Goal: Information Seeking & Learning: Learn about a topic

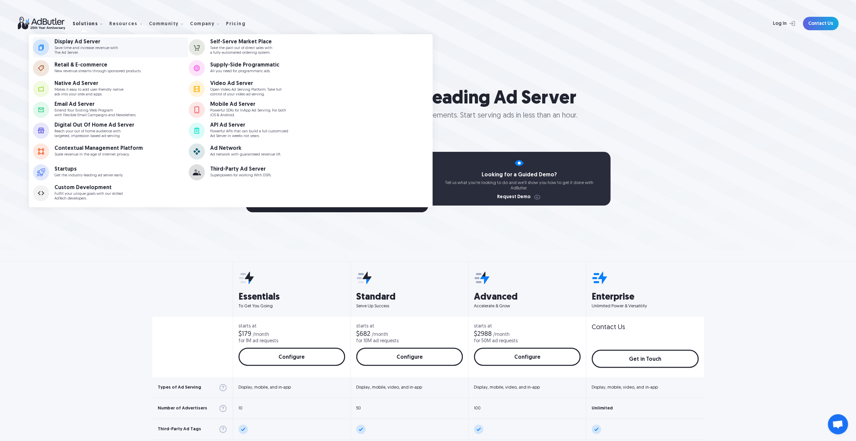
click at [81, 43] on div "Display Ad Server" at bounding box center [86, 41] width 64 height 5
click at [86, 48] on p "Save time and increase revenue with The Ad Server." at bounding box center [86, 50] width 64 height 9
click at [75, 40] on div "Display Ad Server" at bounding box center [86, 41] width 64 height 5
click at [243, 49] on p "Take the pain out of direct sales with a fully-automated ordering system." at bounding box center [241, 50] width 62 height 9
click at [85, 68] on div "Retail & E-commerce" at bounding box center [97, 65] width 87 height 5
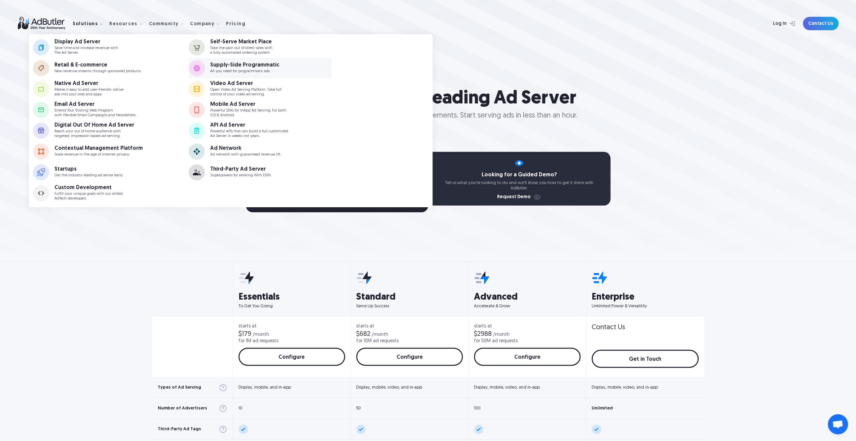
click at [203, 68] on img at bounding box center [197, 68] width 16 height 16
click at [87, 93] on p "Makes it easy to add user-friendly native ads into your sites and apps." at bounding box center [88, 92] width 69 height 9
click at [238, 86] on div "Video Ad Server" at bounding box center [245, 83] width 71 height 5
click at [98, 106] on div "Email Ad Server" at bounding box center [95, 104] width 82 height 5
click at [216, 119] on link "Mobile Ad Server Powerful SDKs for InApp Ad Serving. For both iOS & Android." at bounding box center [266, 110] width 155 height 20
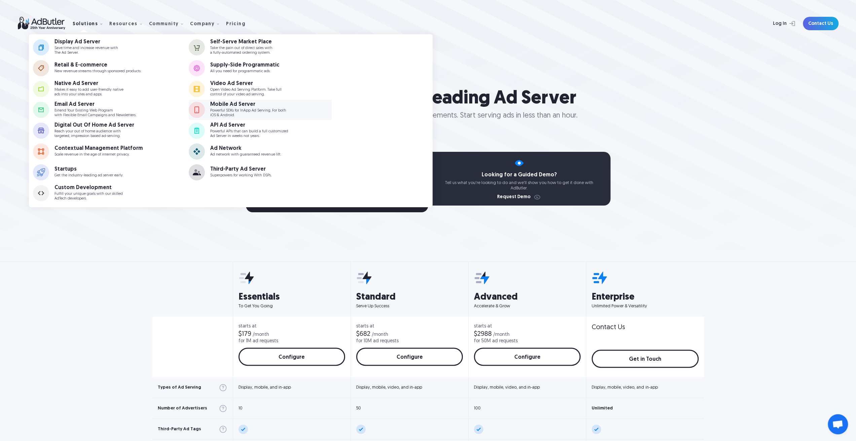
click at [226, 110] on p "Powerful SDKs for InApp Ad Serving. For both iOS & Android." at bounding box center [248, 113] width 76 height 9
click at [233, 116] on p "Powerful SDKs for InApp Ad Serving. For both iOS & Android." at bounding box center [248, 113] width 76 height 9
click at [93, 127] on div "Digital Out Of Home Ad Server" at bounding box center [94, 125] width 80 height 5
click at [225, 127] on div "API Ad Server" at bounding box center [249, 125] width 78 height 5
click at [97, 151] on div "Contextual Management Platform" at bounding box center [98, 148] width 88 height 5
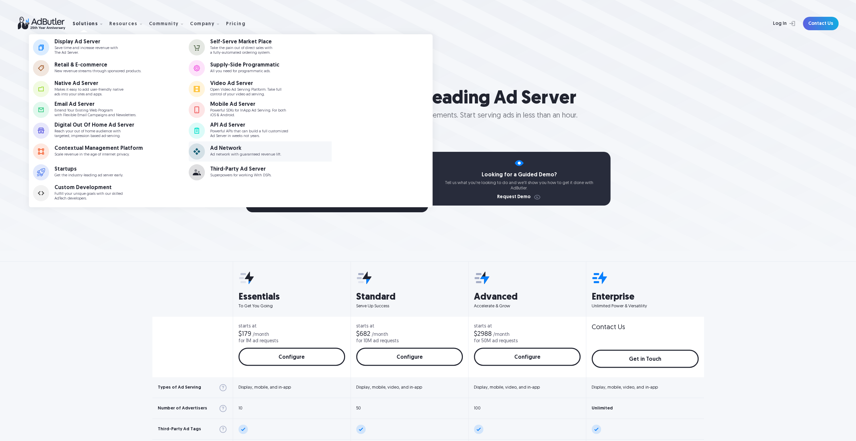
click at [241, 145] on link "Ad Network Ad network with guaranteed revenue lift." at bounding box center [266, 152] width 155 height 20
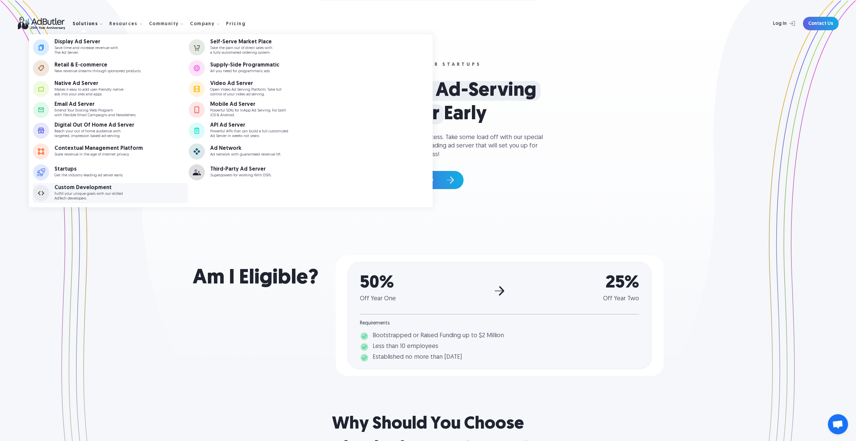
click at [79, 189] on div "Custom Development" at bounding box center [88, 187] width 68 height 5
